Goal: Information Seeking & Learning: Learn about a topic

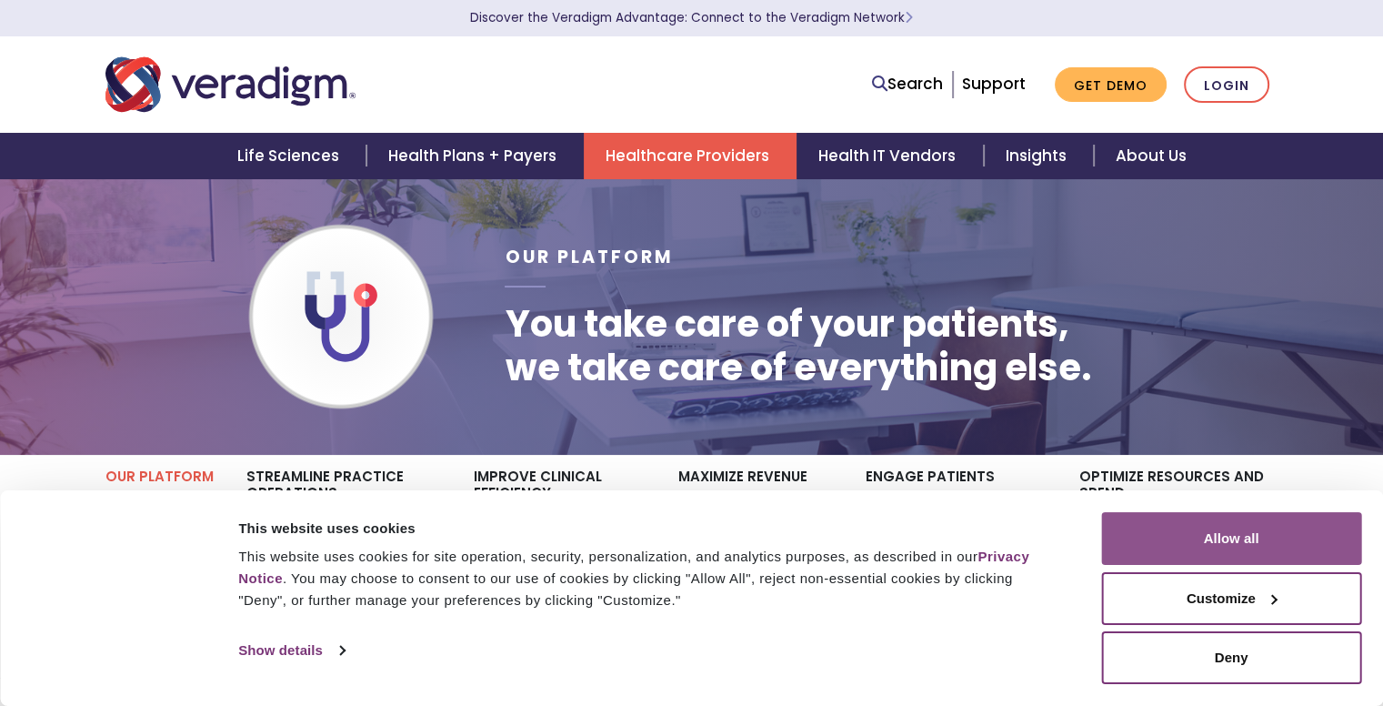
click at [1249, 534] on button "Allow all" at bounding box center [1231, 538] width 260 height 53
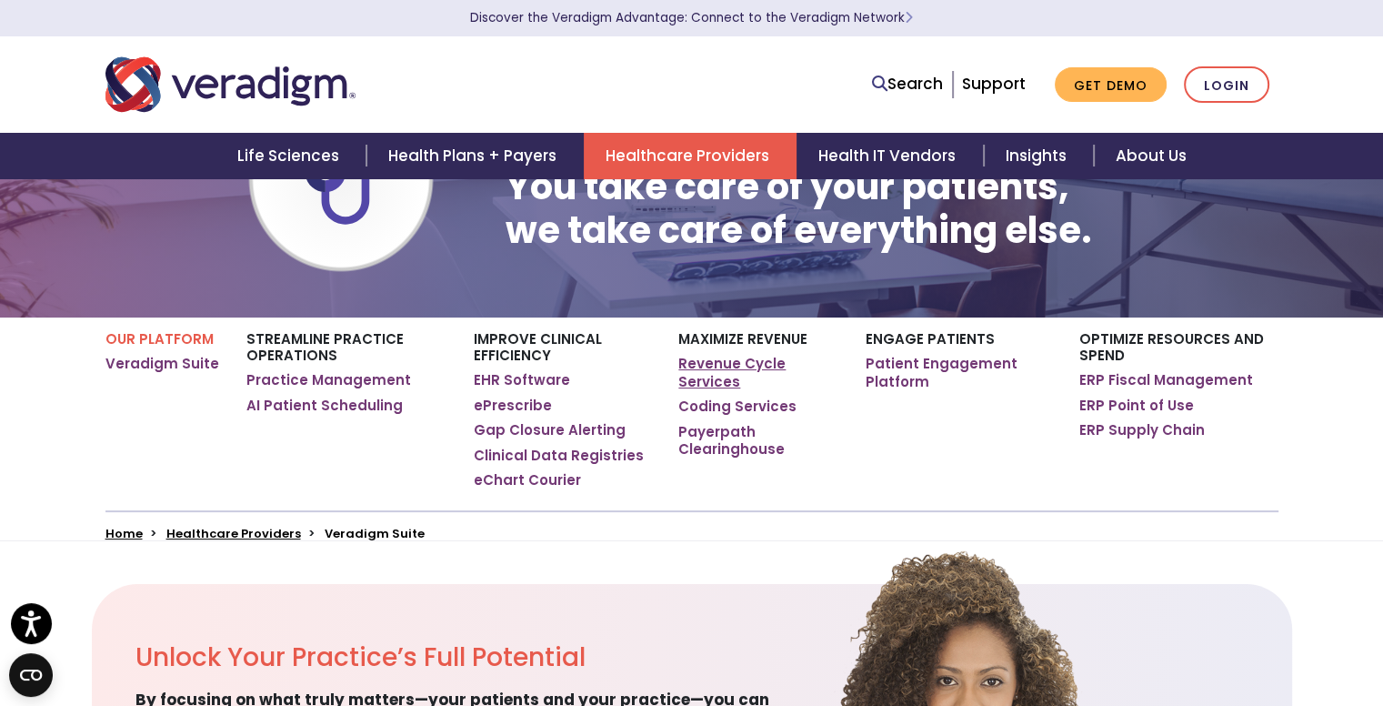
scroll to position [182, 0]
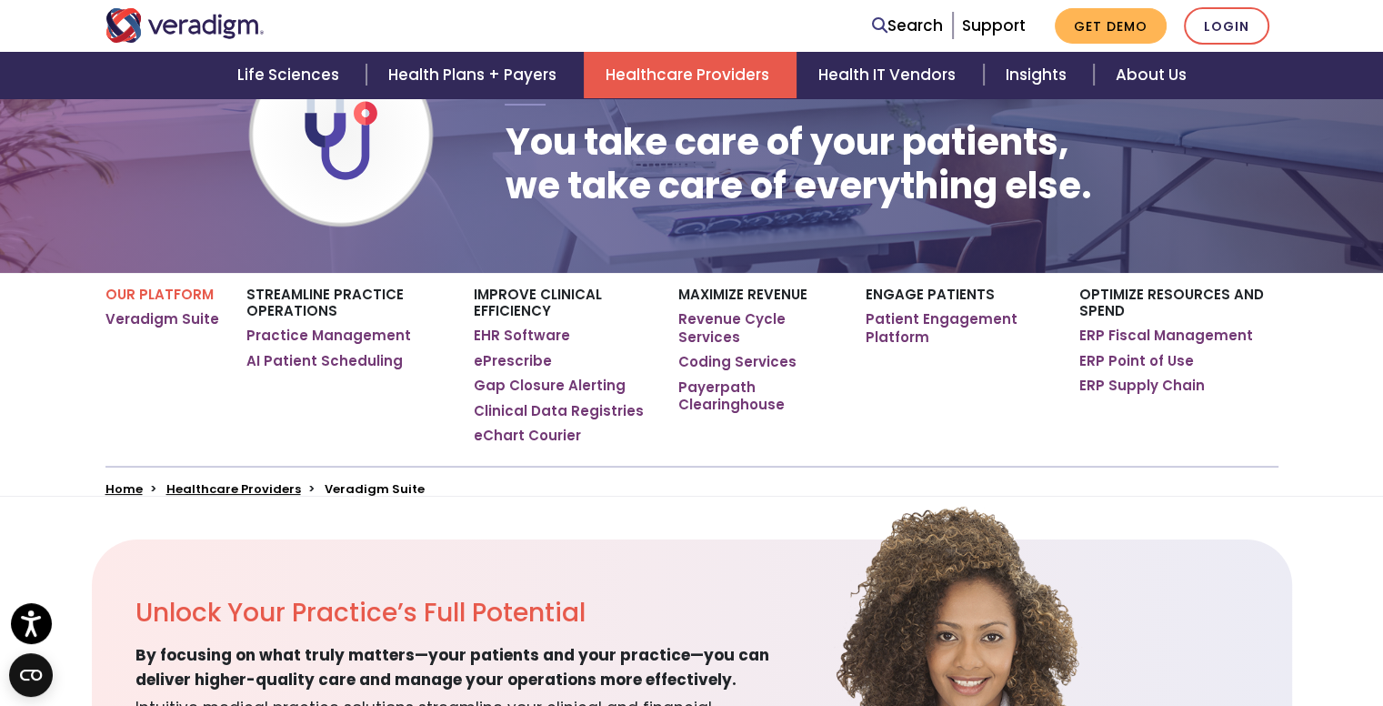
click at [864, 461] on div "Engage Patients Patient Engagement Platform" at bounding box center [959, 369] width 214 height 193
click at [901, 323] on link "Patient Engagement Platform" at bounding box center [959, 327] width 186 height 35
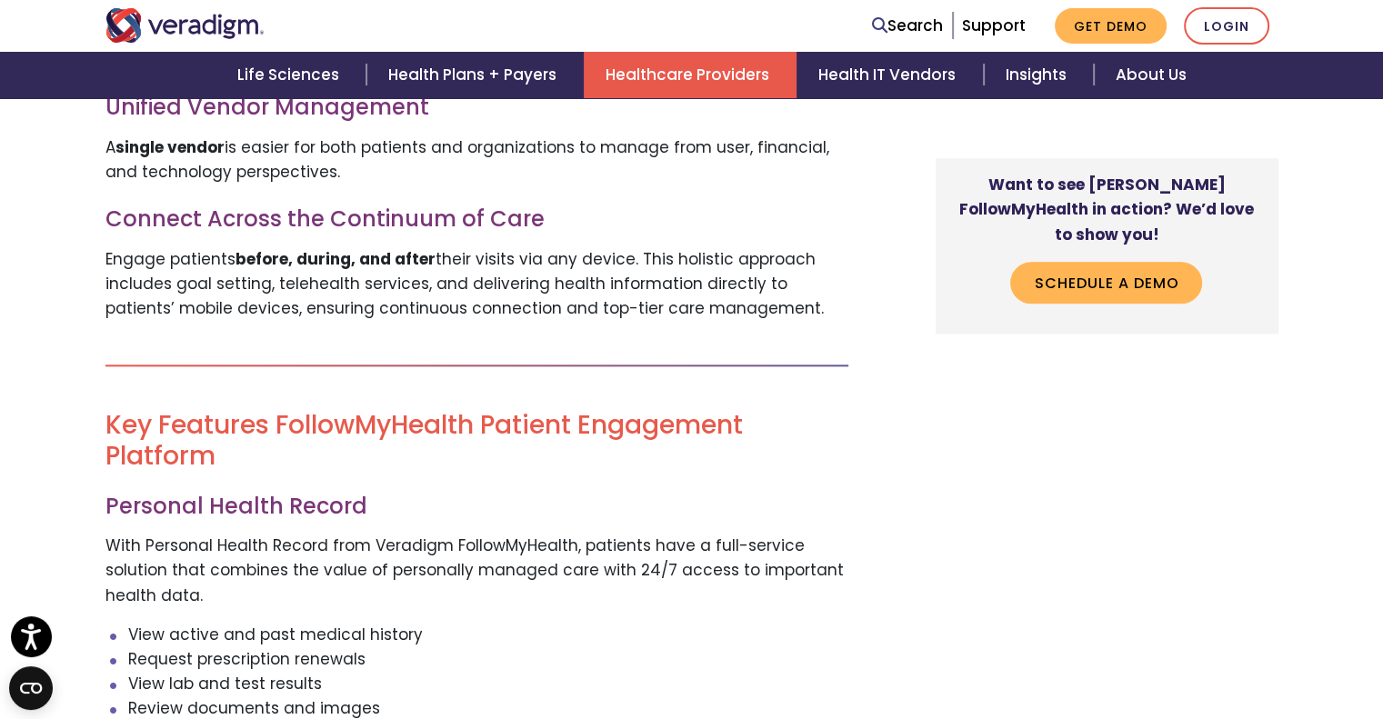
scroll to position [2091, 0]
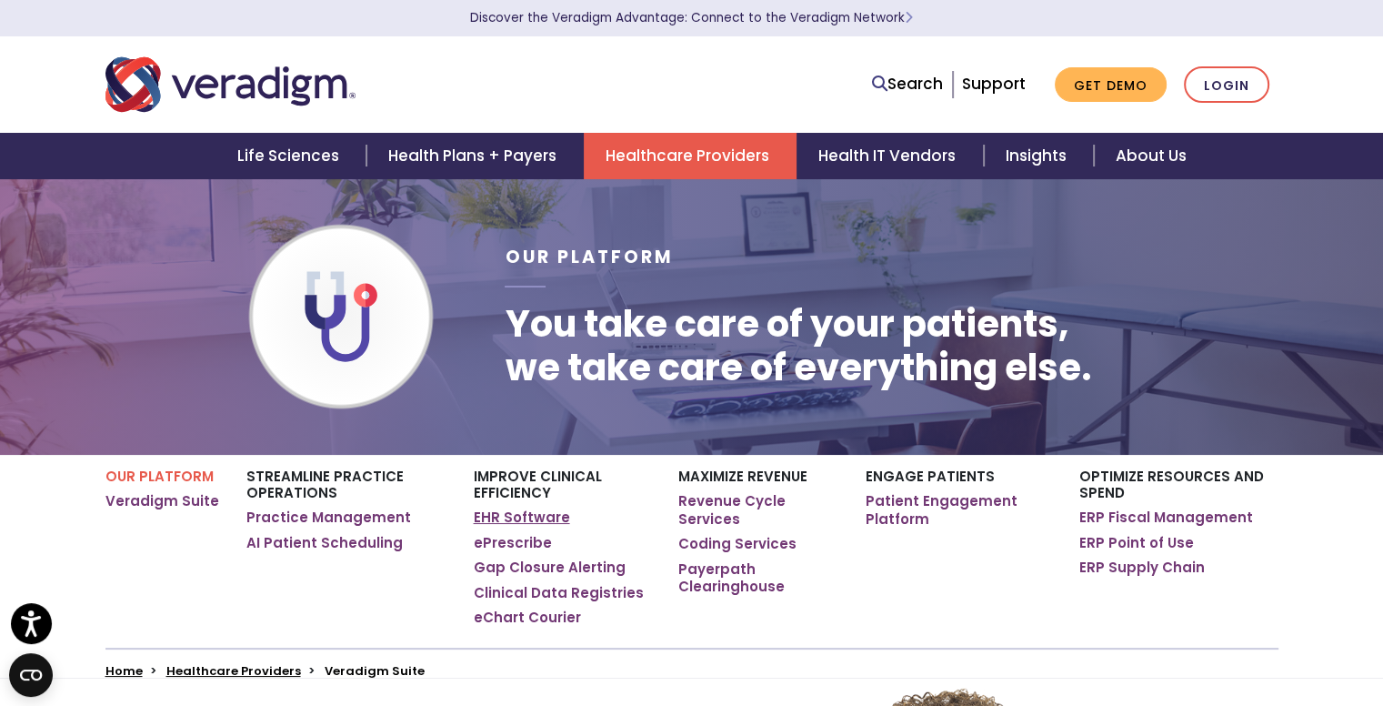
click at [535, 516] on link "EHR Software" at bounding box center [522, 517] width 96 height 18
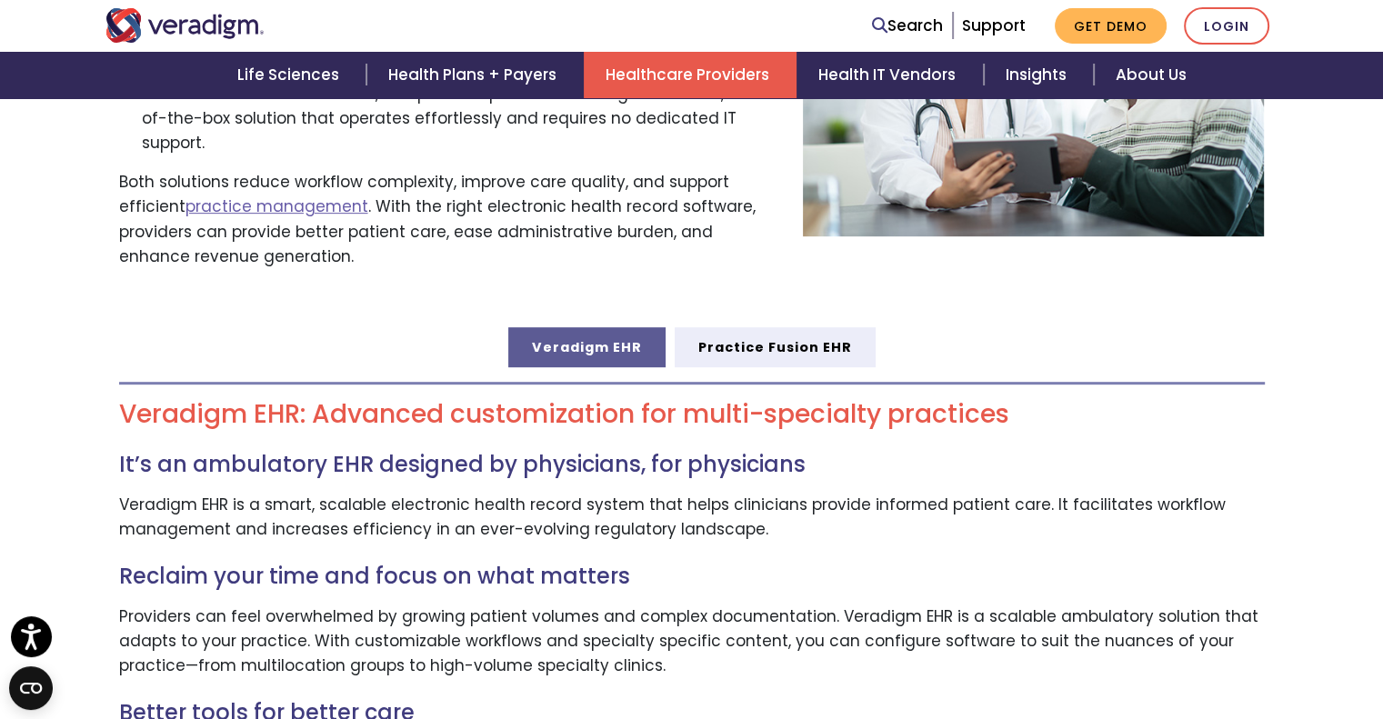
scroll to position [818, 0]
